Goal: Task Accomplishment & Management: Use online tool/utility

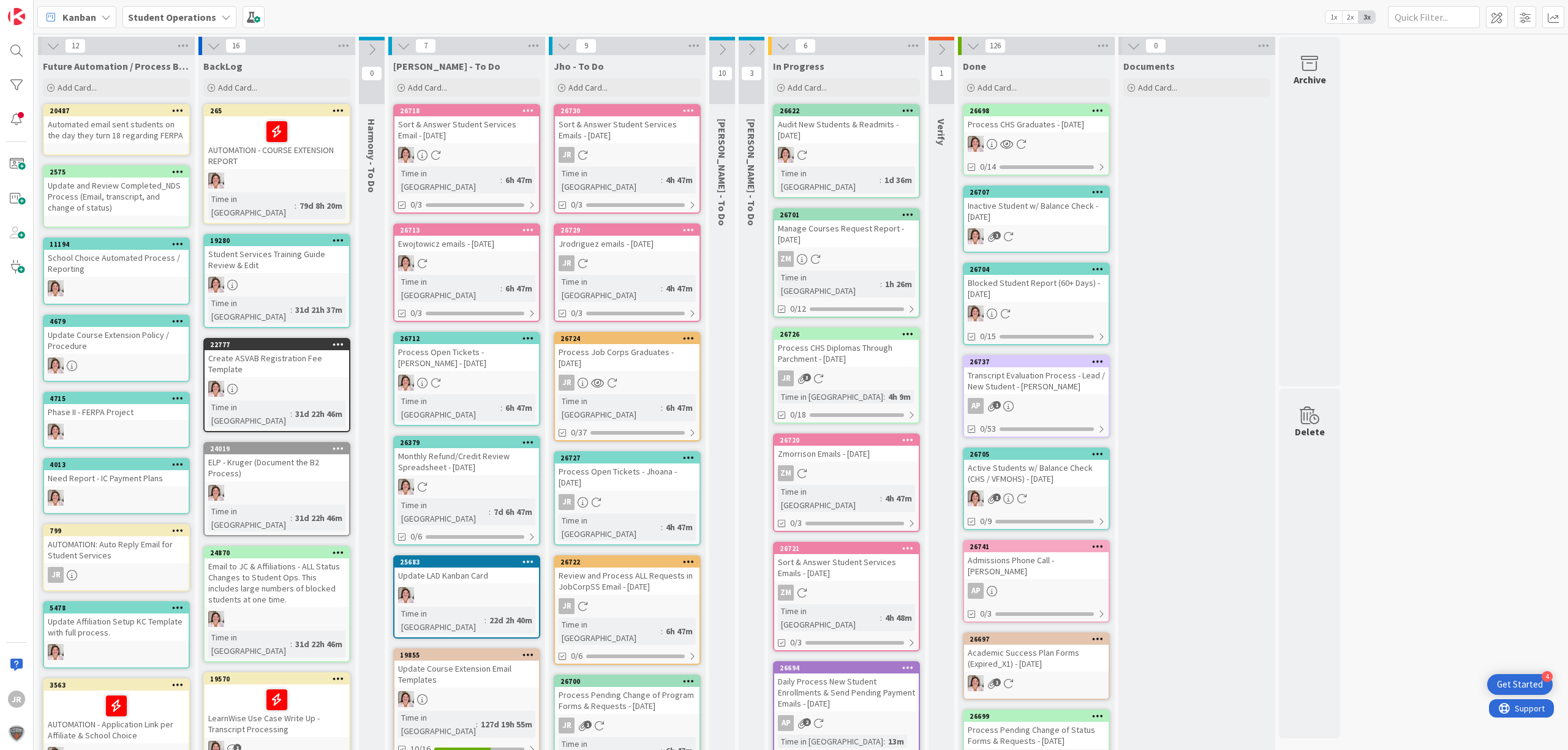
click at [846, 340] on div "Process CHS Diplomas Through Parchment - [DATE]" at bounding box center [845, 353] width 144 height 27
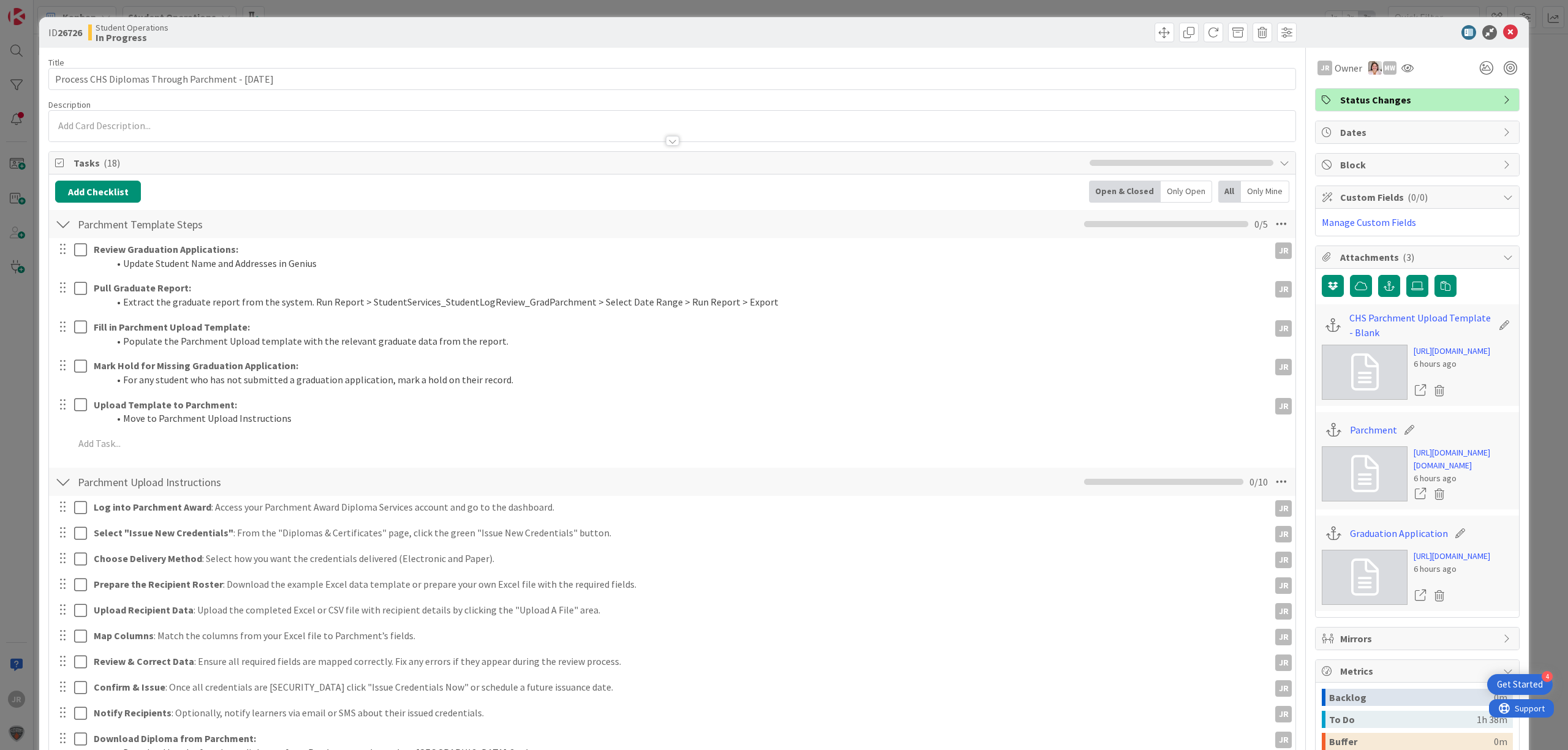
click at [1001, 6] on div "ID 26726 Student Operations In Progress Title 51 / 128 Process CHS Diplomas Thr…" at bounding box center [784, 375] width 1568 height 750
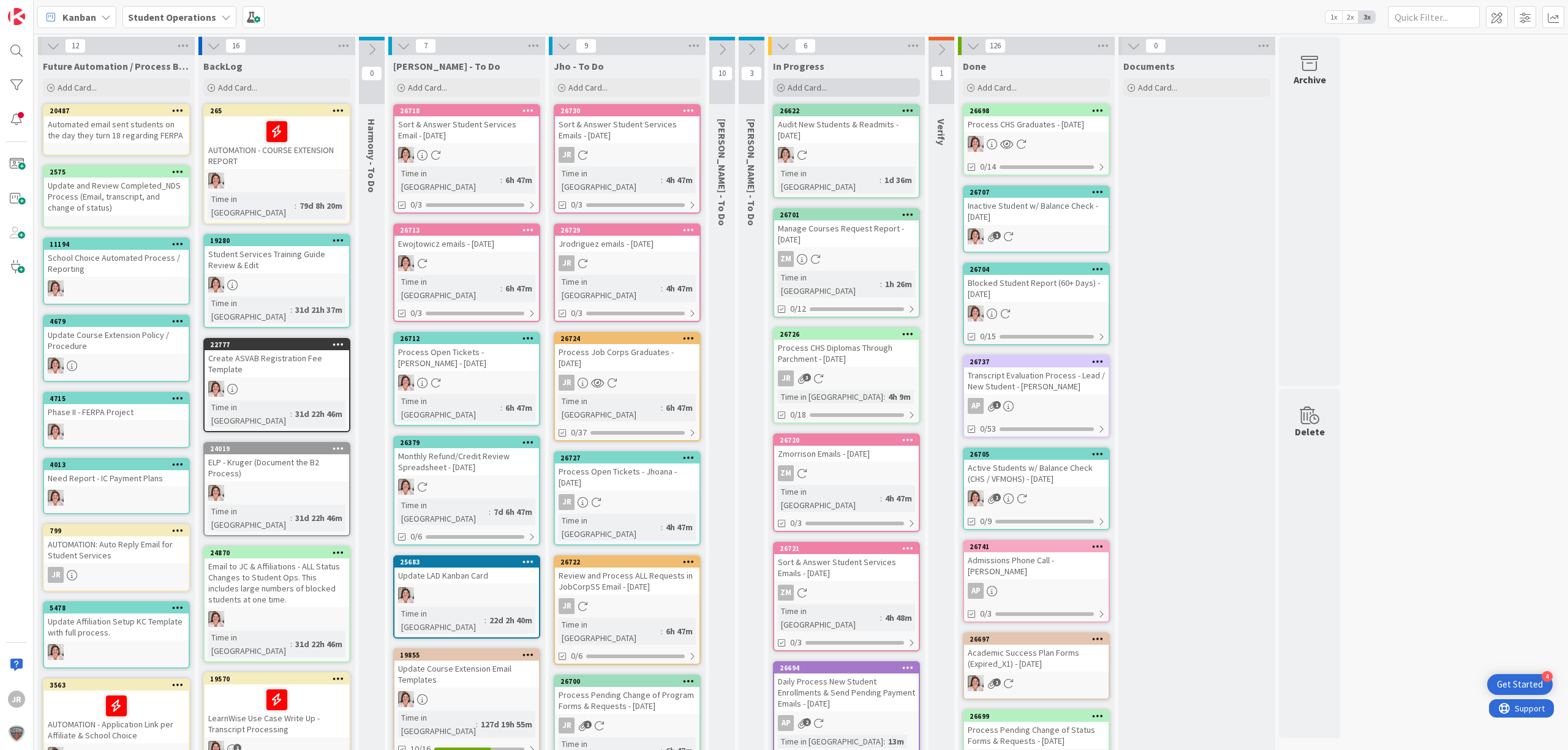
click at [872, 82] on div "Add Card..." at bounding box center [846, 88] width 147 height 18
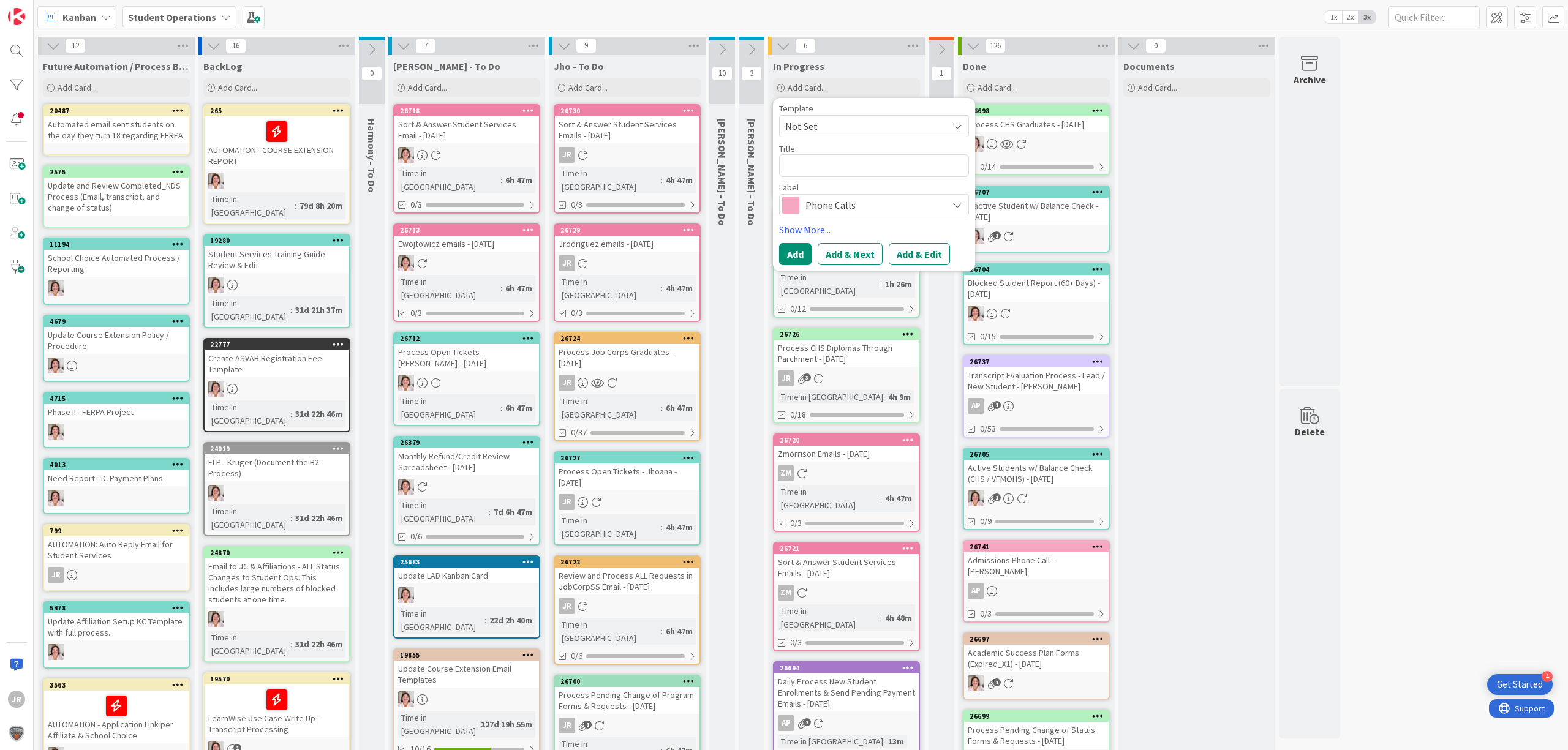
click at [869, 119] on span "Not Set" at bounding box center [861, 126] width 153 height 16
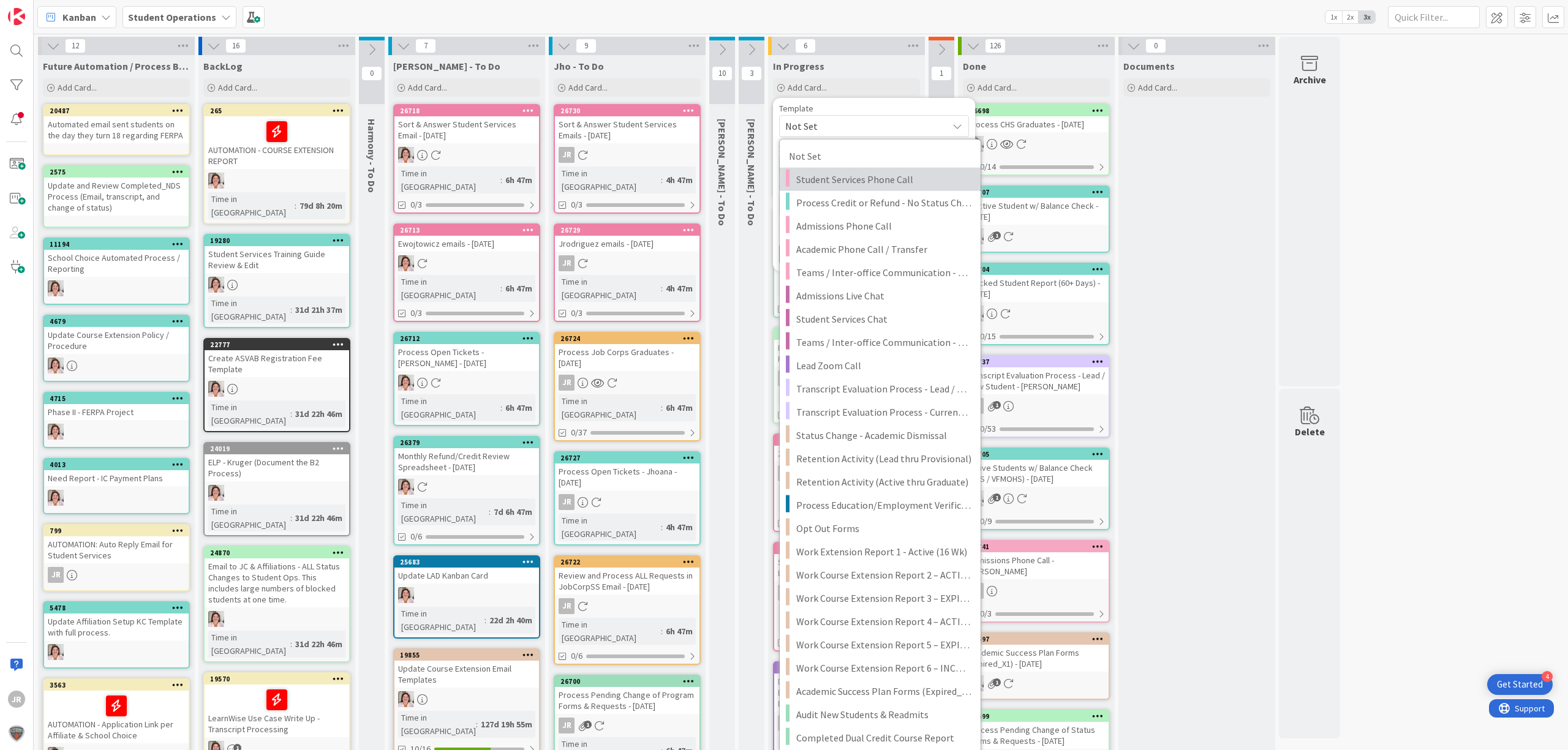
click at [869, 182] on span "Student Services Phone Call" at bounding box center [884, 179] width 175 height 16
type textarea "x"
type textarea "Student Services Phone Call"
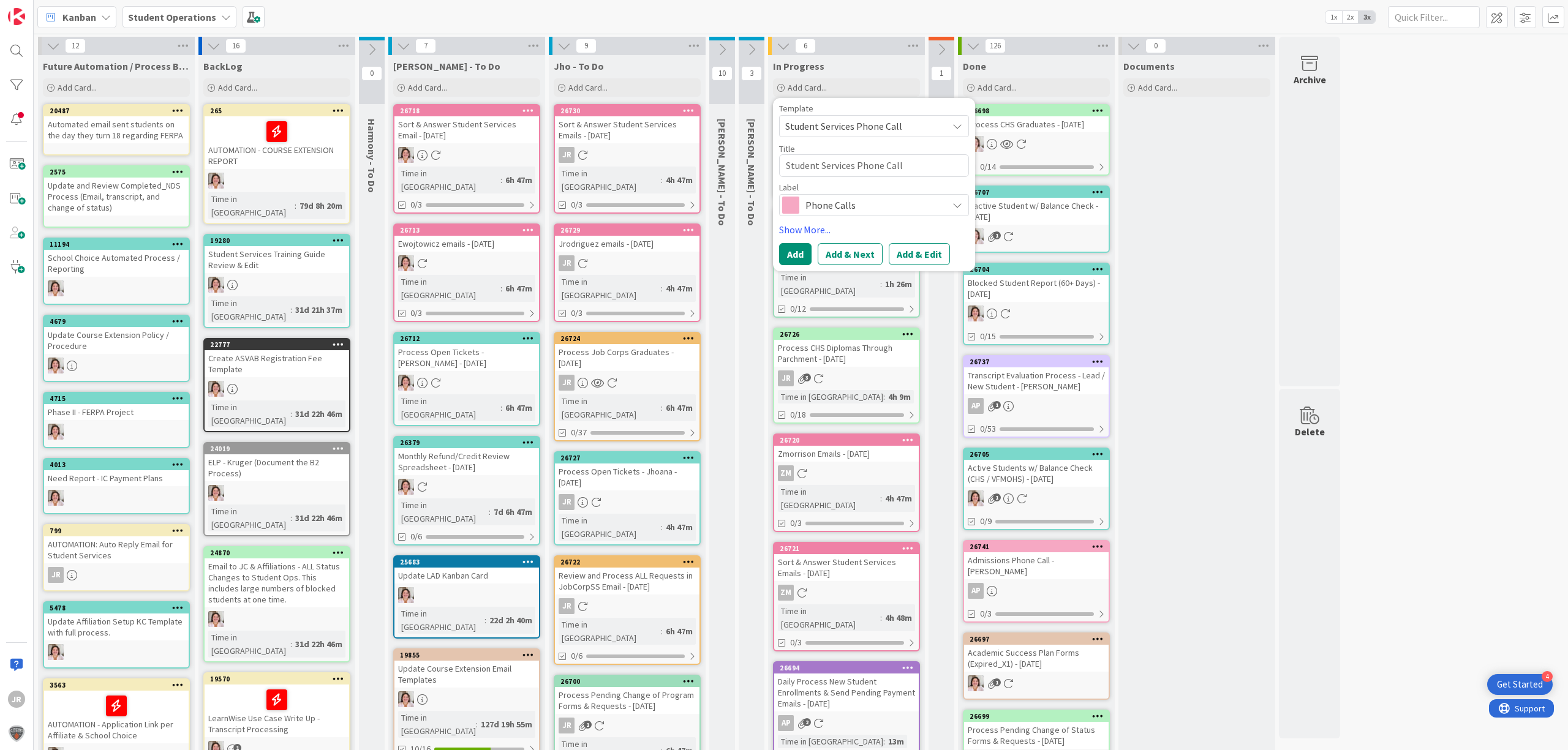
click at [904, 248] on button "Add & Edit" at bounding box center [919, 254] width 62 height 22
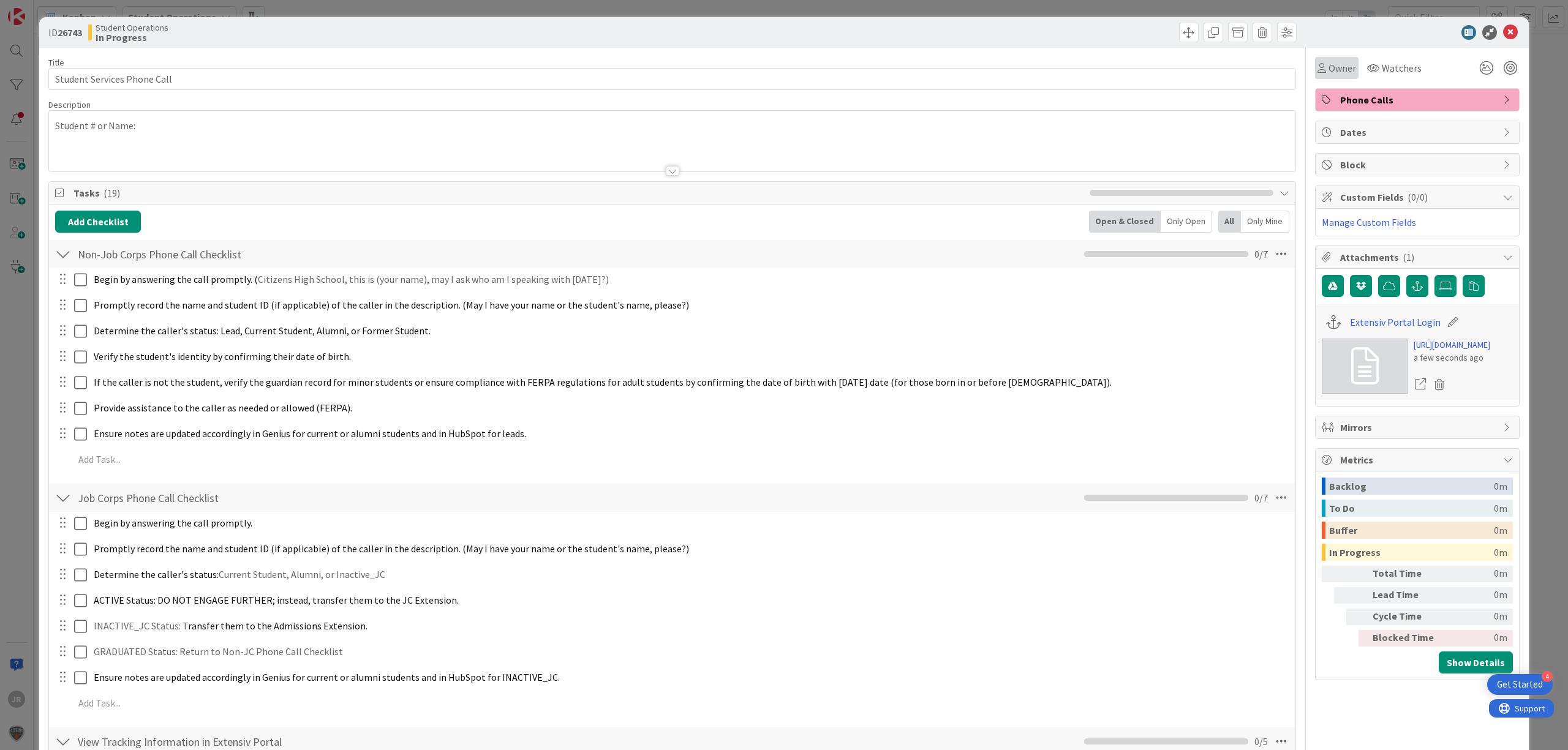
click at [1328, 68] on span "Owner" at bounding box center [1342, 68] width 28 height 15
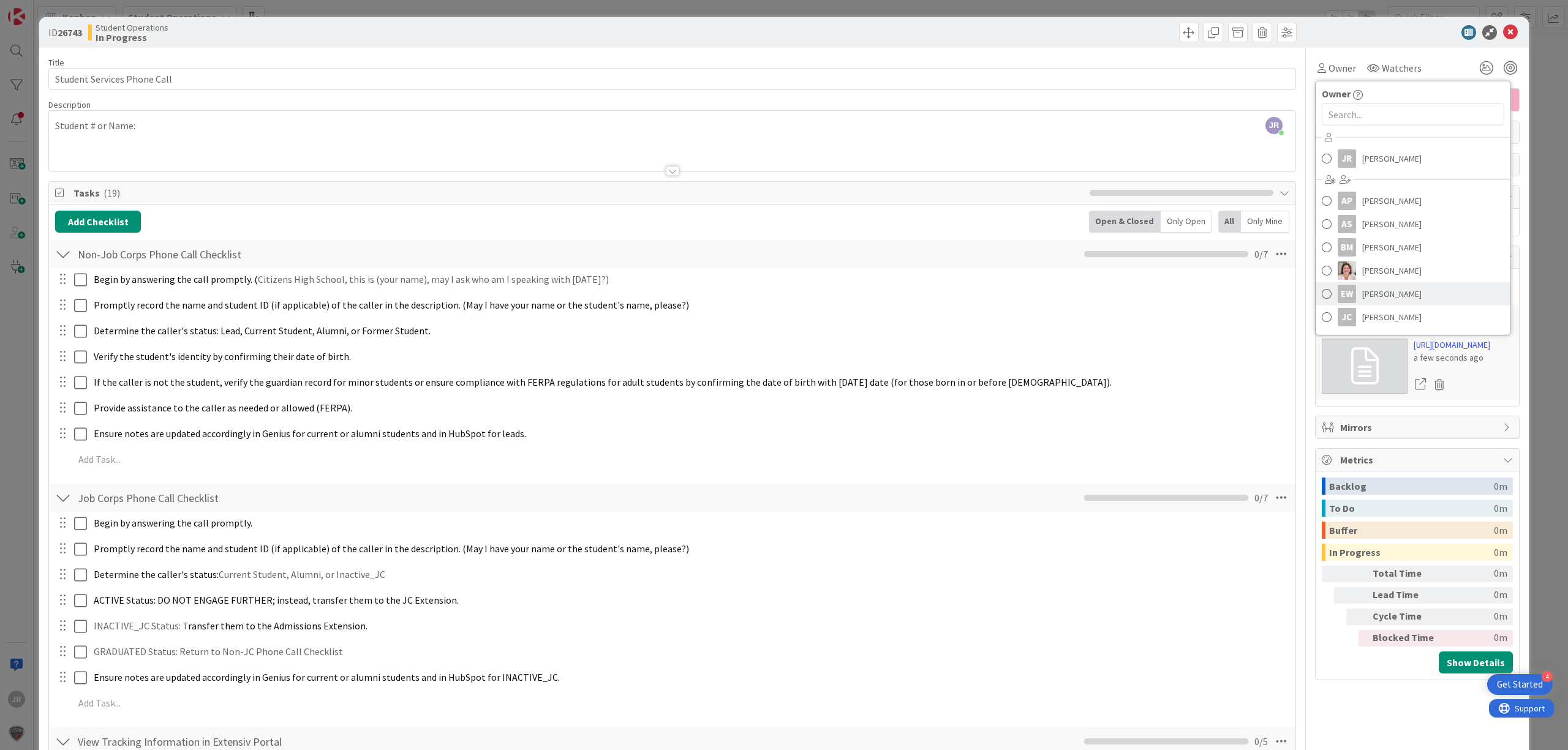
scroll to position [69, 0]
click at [1252, 33] on span at bounding box center [1262, 33] width 20 height 20
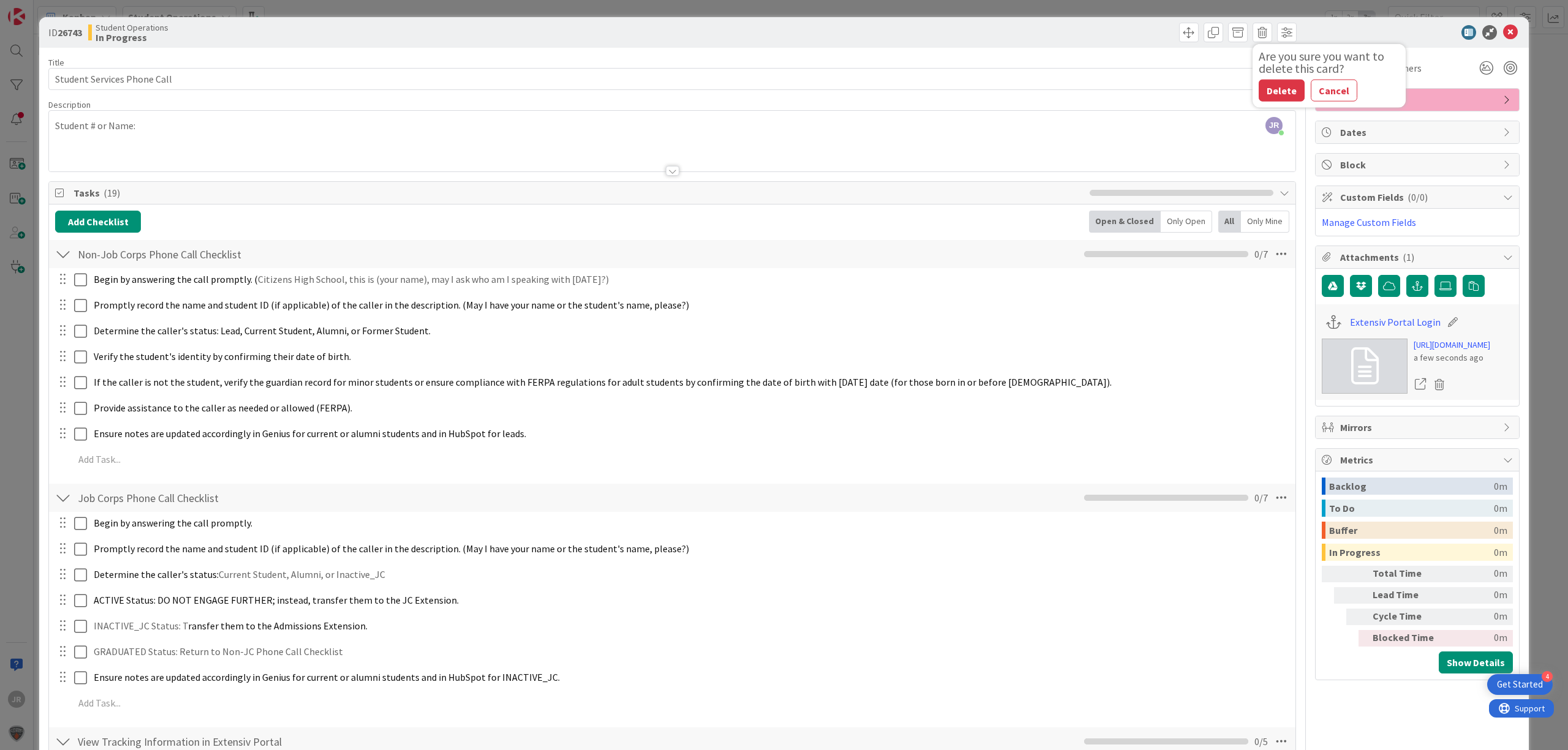
click at [1261, 92] on button "Delete" at bounding box center [1281, 91] width 46 height 22
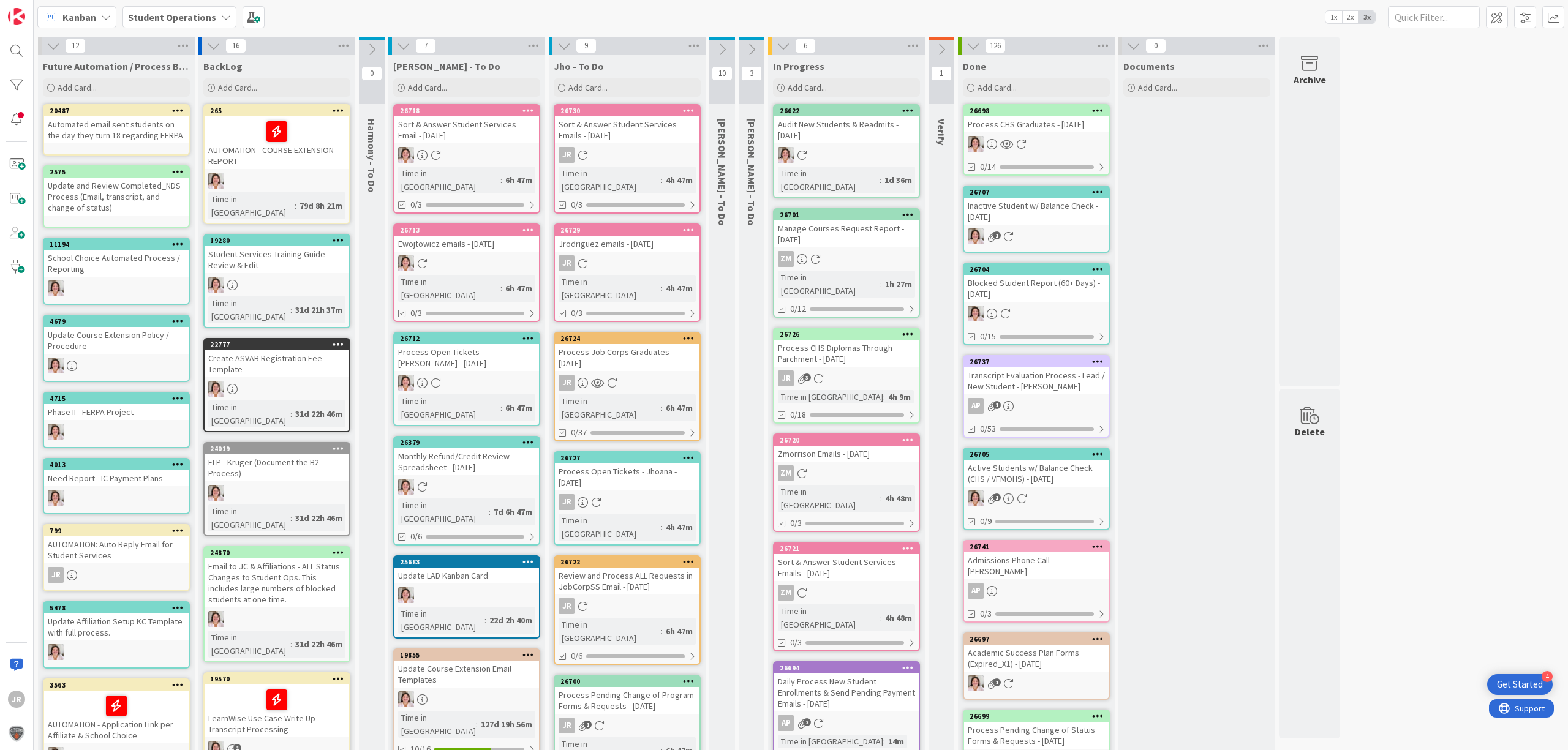
click at [754, 52] on icon at bounding box center [752, 50] width 14 height 14
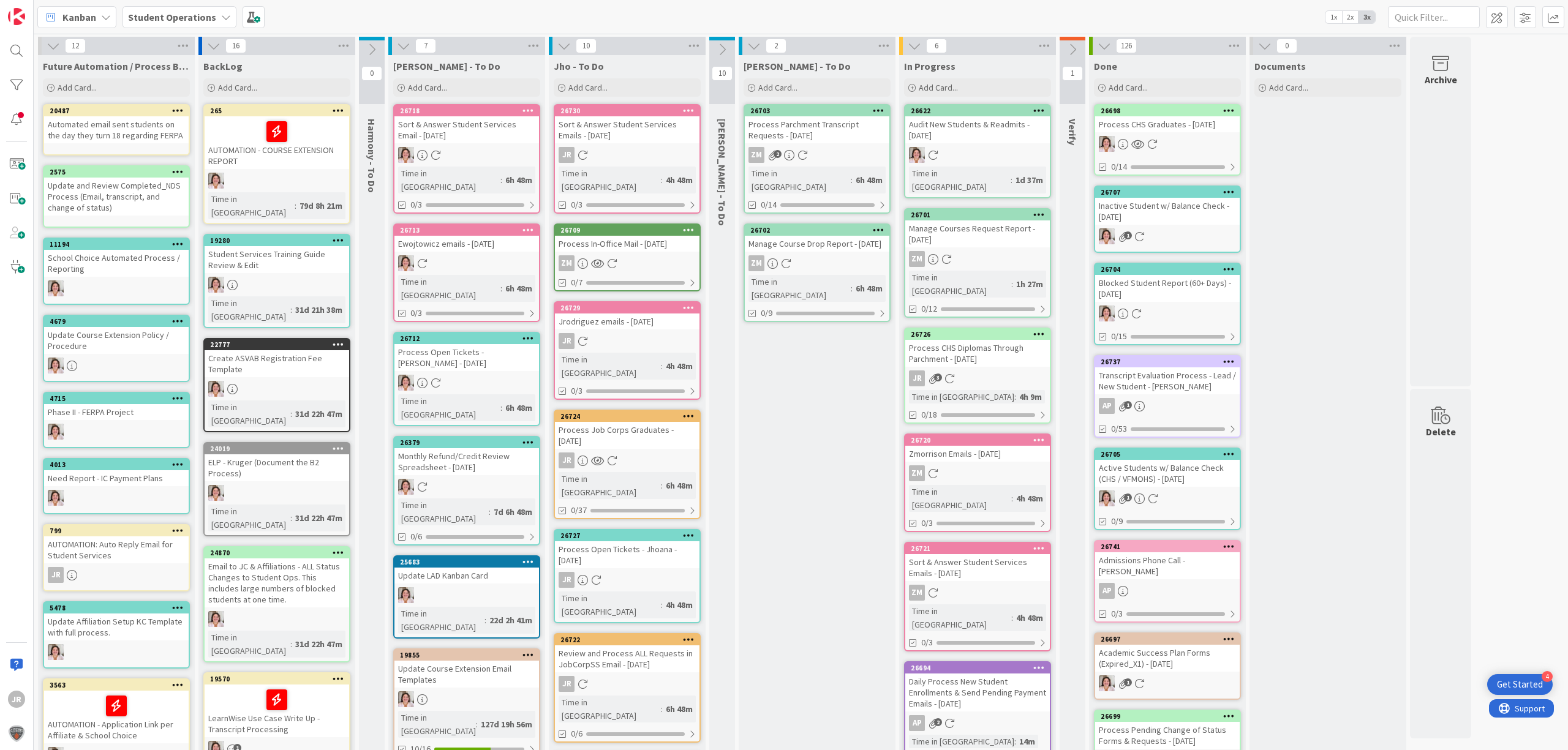
click at [632, 236] on div "Process In-Office Mail - [DATE]" at bounding box center [626, 244] width 144 height 16
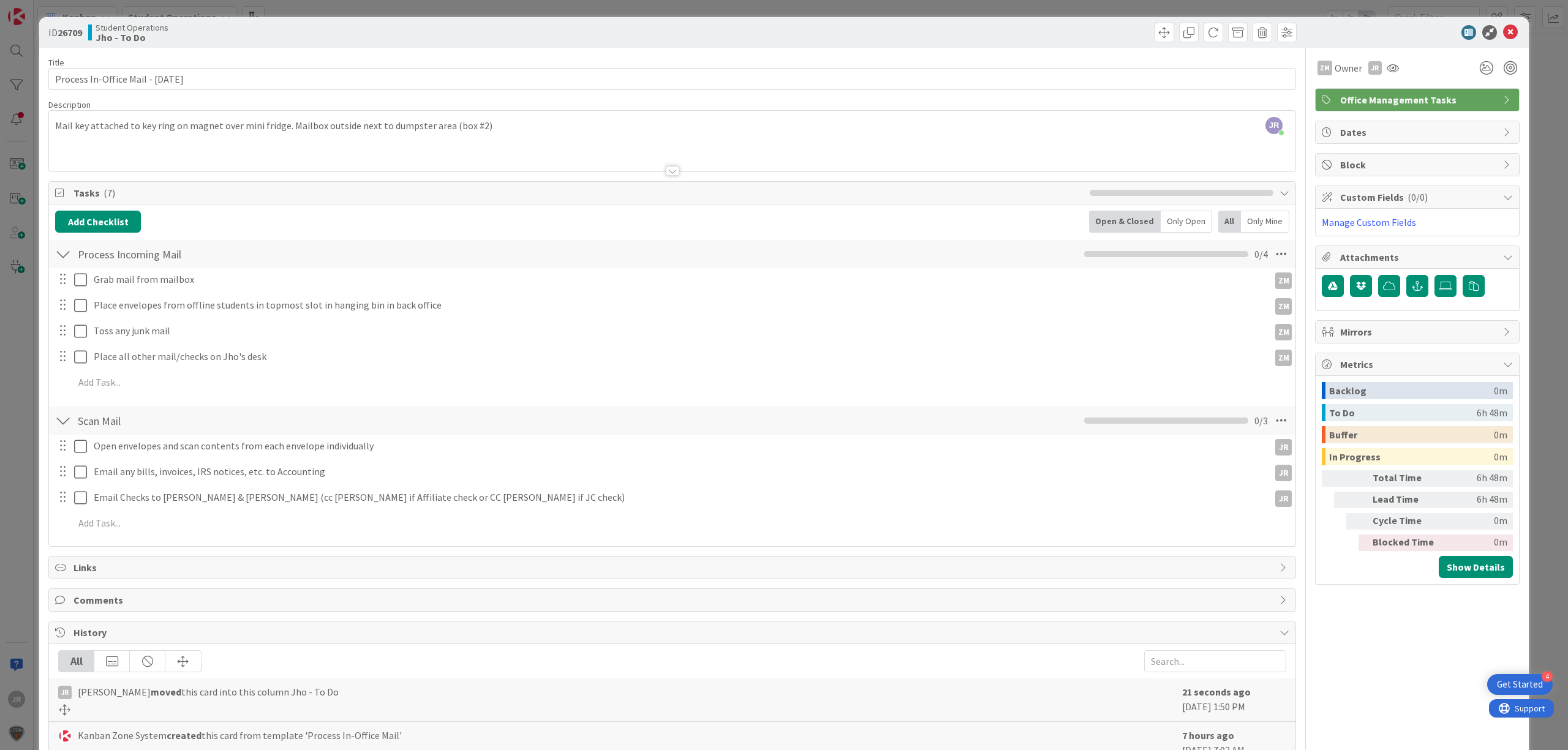
click at [343, 11] on div "ID 26709 Student Operations Jho - To Do Title 35 / 128 Process In-Office Mail -…" at bounding box center [784, 375] width 1568 height 750
